Goal: Information Seeking & Learning: Find specific fact

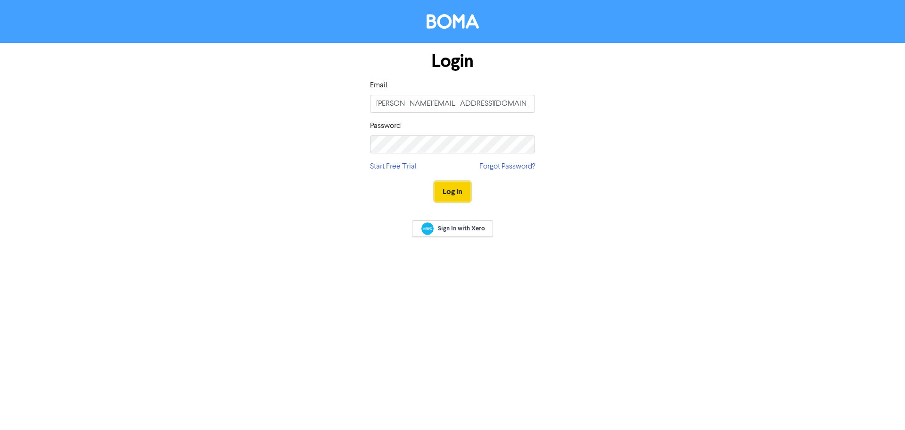
click at [452, 189] on button "Log In" at bounding box center [453, 192] width 36 height 20
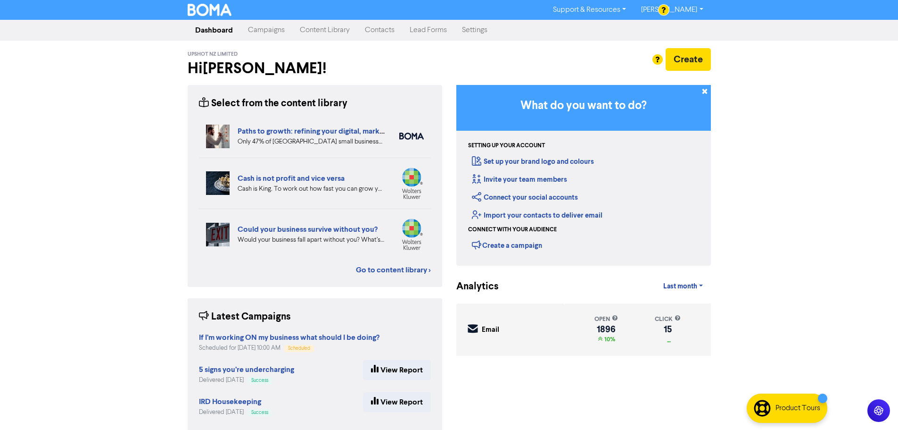
click at [340, 35] on link "Content Library" at bounding box center [324, 30] width 65 height 19
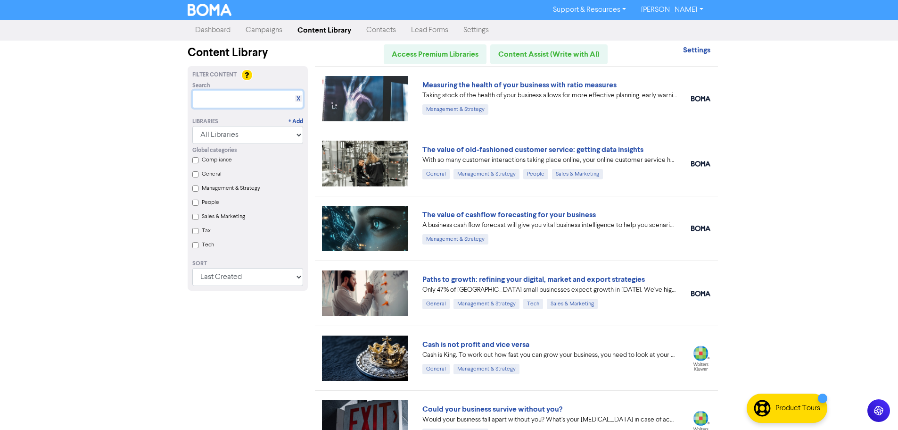
click at [243, 96] on input "text" at bounding box center [247, 99] width 111 height 18
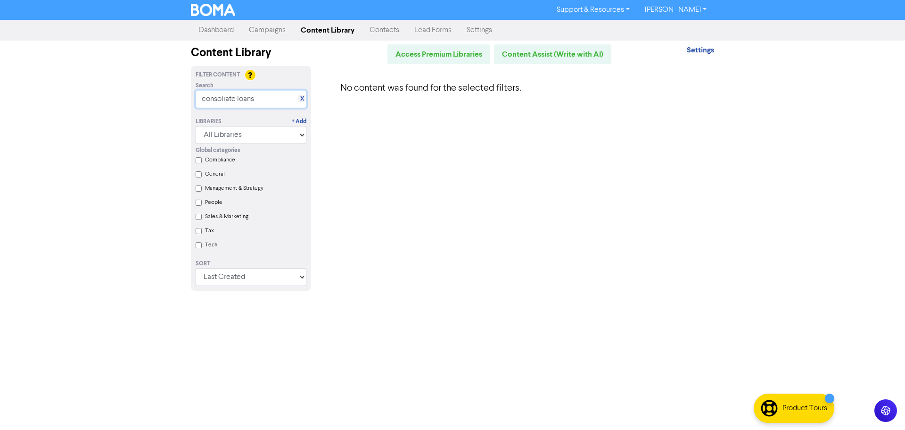
click at [227, 100] on input "consoliate loans" at bounding box center [251, 99] width 111 height 18
click at [240, 101] on input "consolidate loans" at bounding box center [251, 99] width 111 height 18
drag, startPoint x: 265, startPoint y: 98, endPoint x: 137, endPoint y: 109, distance: 128.8
click at [137, 109] on div "Support & Resources Video Tutorials FAQ & Guides Marketing Education [PERSON_NA…" at bounding box center [452, 215] width 905 height 430
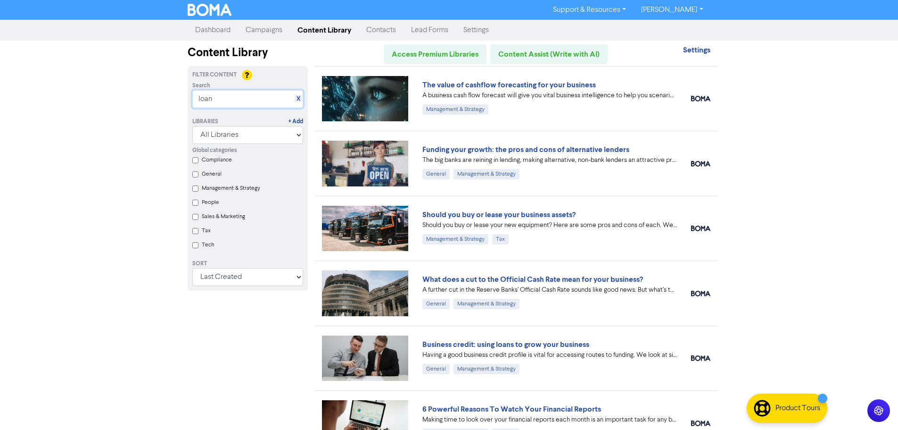
type input "loan"
